Goal: Task Accomplishment & Management: Manage account settings

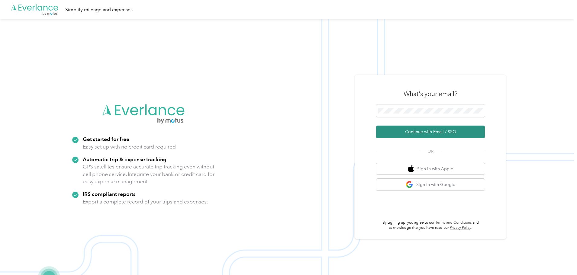
click at [425, 128] on button "Continue with Email / SSO" at bounding box center [430, 132] width 109 height 13
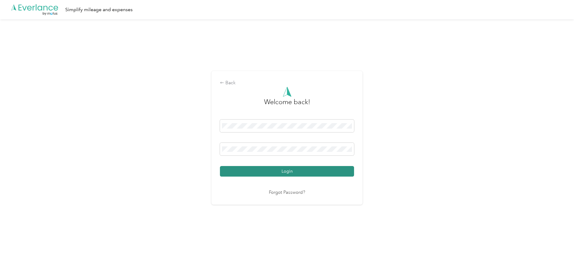
click at [268, 168] on button "Login" at bounding box center [287, 171] width 134 height 11
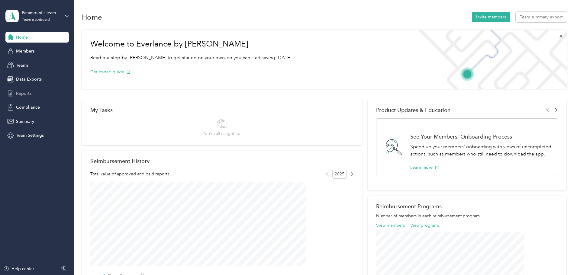
click at [24, 94] on span "Reports" at bounding box center [23, 93] width 15 height 6
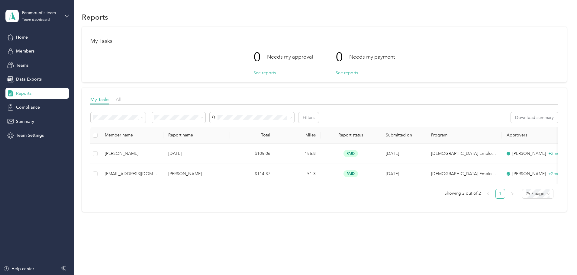
click at [62, 15] on div "Paramount's team Team dashboard" at bounding box center [36, 15] width 63 height 21
click at [42, 64] on div "Personal dashboard" at bounding box center [30, 63] width 38 height 6
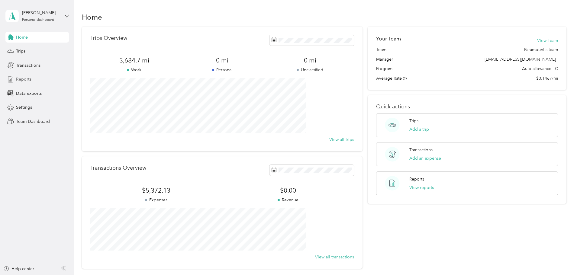
click at [25, 80] on span "Reports" at bounding box center [23, 79] width 15 height 6
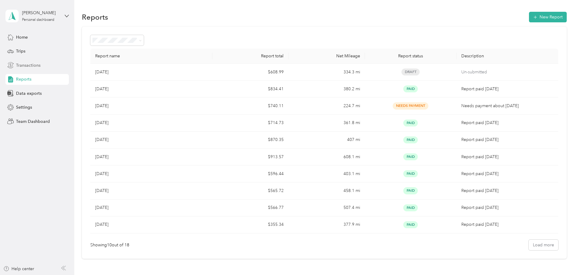
click at [28, 67] on span "Transactions" at bounding box center [28, 65] width 24 height 6
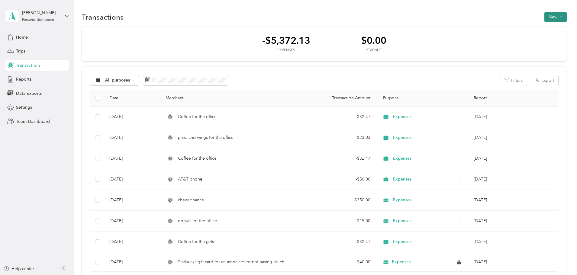
click at [545, 15] on button "New" at bounding box center [556, 17] width 22 height 11
drag, startPoint x: 516, startPoint y: 29, endPoint x: 509, endPoint y: 32, distance: 7.4
click at [516, 29] on span "Expense" at bounding box center [512, 28] width 16 height 6
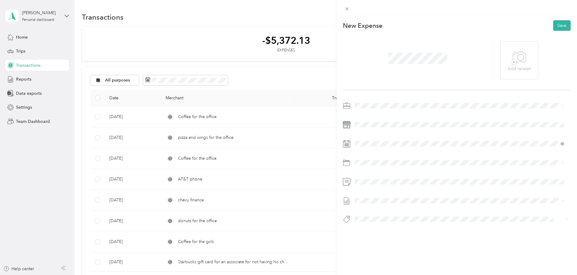
click at [374, 103] on span at bounding box center [462, 106] width 218 height 10
click at [376, 130] on li "Expenses" at bounding box center [460, 127] width 214 height 11
click at [402, 227] on div "25" at bounding box center [399, 228] width 8 height 8
click at [396, 220] on span "Food For In Office" at bounding box center [388, 218] width 35 height 5
click at [374, 217] on li "[DATE] Draft" at bounding box center [460, 221] width 214 height 10
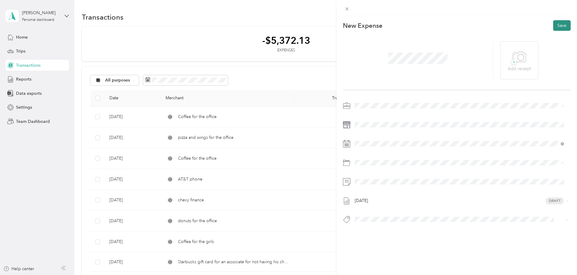
click at [555, 25] on button "Save" at bounding box center [563, 25] width 18 height 11
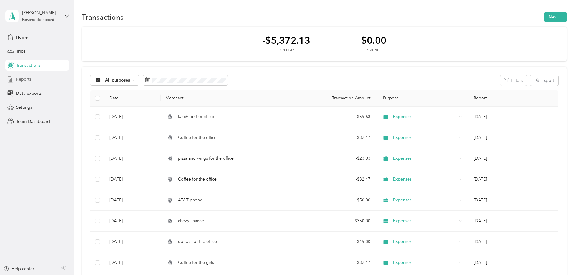
click at [22, 78] on span "Reports" at bounding box center [23, 79] width 15 height 6
